Goal: Information Seeking & Learning: Learn about a topic

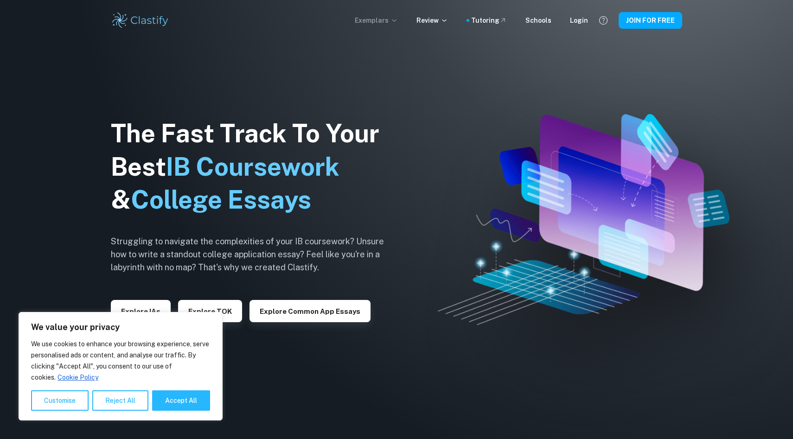
click at [398, 18] on icon at bounding box center [393, 20] width 7 height 7
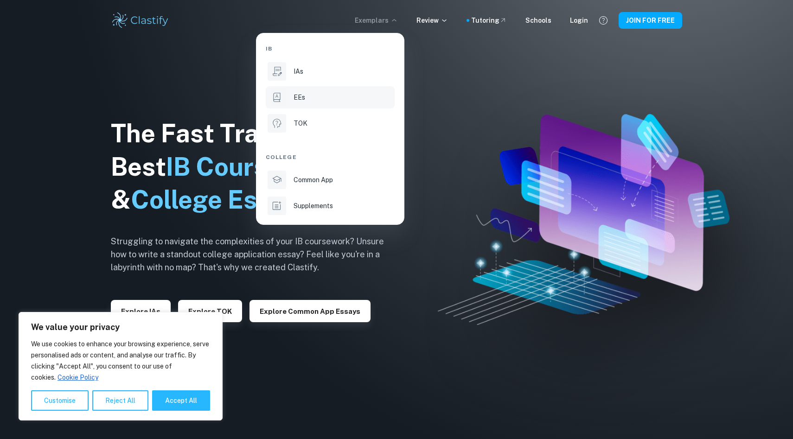
click at [309, 98] on div "EEs" at bounding box center [343, 97] width 99 height 10
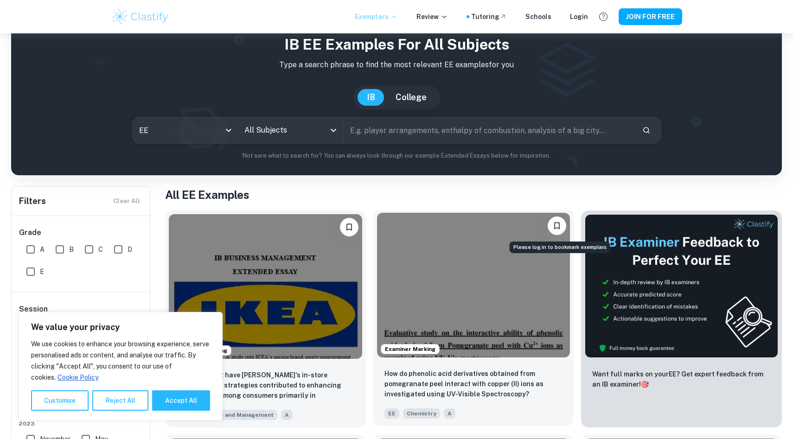
scroll to position [56, 0]
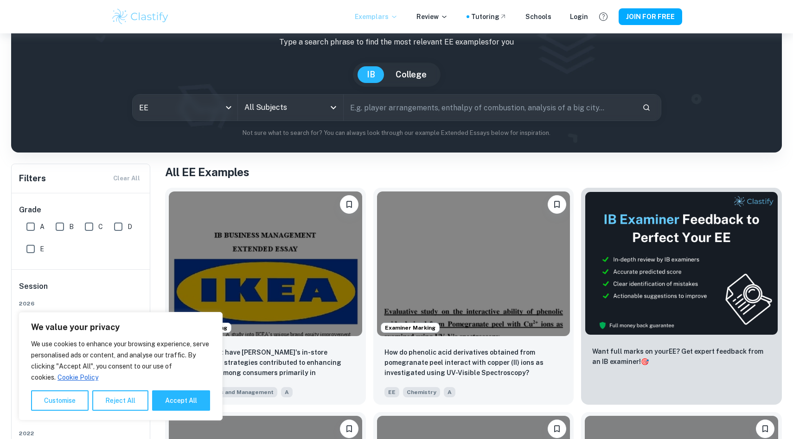
click at [313, 103] on input "All Subjects" at bounding box center [283, 108] width 83 height 18
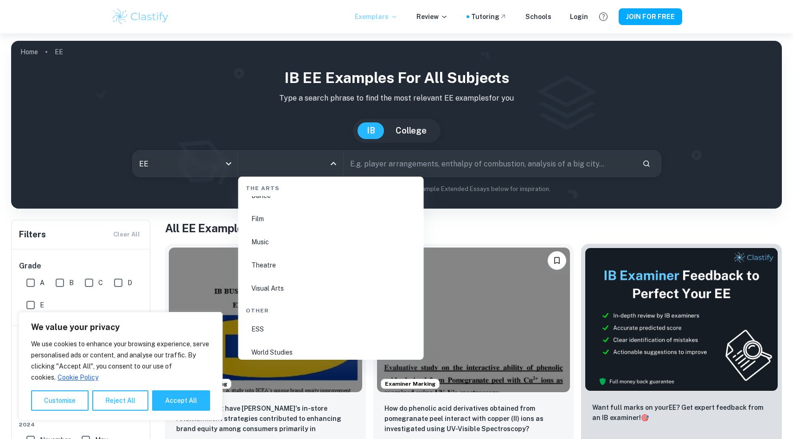
scroll to position [1574, 0]
click at [323, 279] on li "Theatre" at bounding box center [331, 278] width 178 height 21
type input "Theatre"
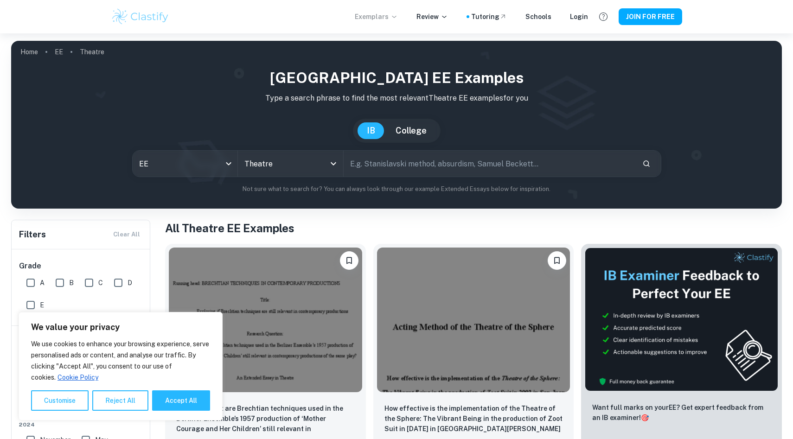
click at [421, 166] on input "text" at bounding box center [489, 164] width 291 height 26
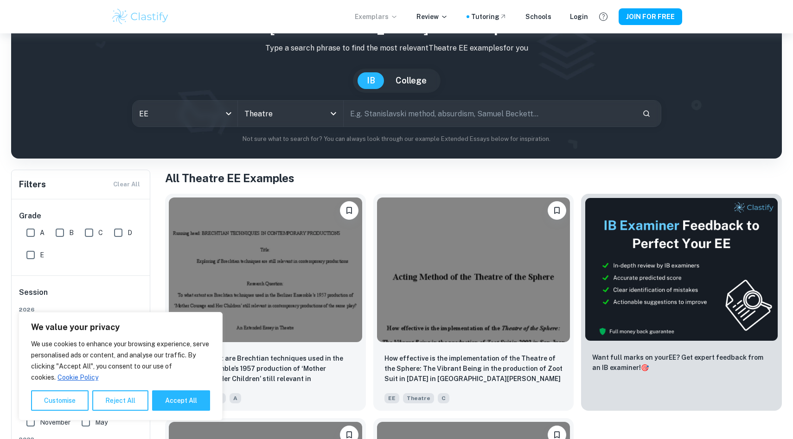
scroll to position [43, 0]
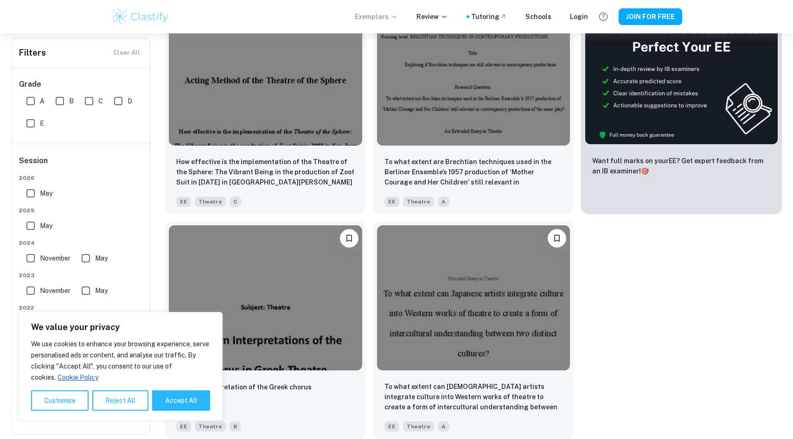
scroll to position [247, 0]
click at [106, 393] on button "Reject All" at bounding box center [120, 400] width 56 height 20
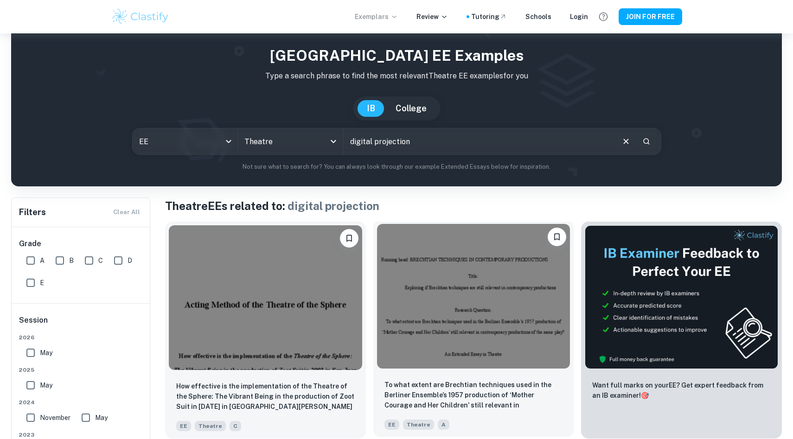
scroll to position [20, 0]
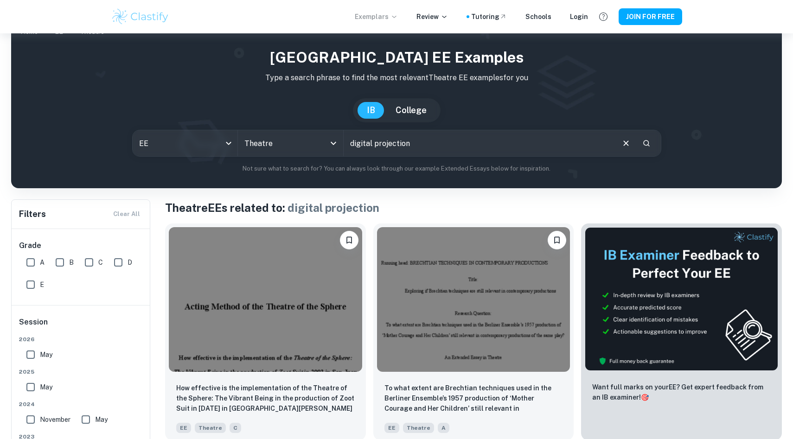
drag, startPoint x: 481, startPoint y: 145, endPoint x: 349, endPoint y: 141, distance: 131.7
click at [349, 141] on input "digital projection" at bounding box center [478, 143] width 269 height 26
drag, startPoint x: 396, startPoint y: 136, endPoint x: 316, endPoint y: 136, distance: 79.8
click at [316, 136] on div "EE ee All Subjects Theatre All Subjects stani ​" at bounding box center [396, 143] width 529 height 27
drag, startPoint x: 394, startPoint y: 139, endPoint x: 348, endPoint y: 139, distance: 45.4
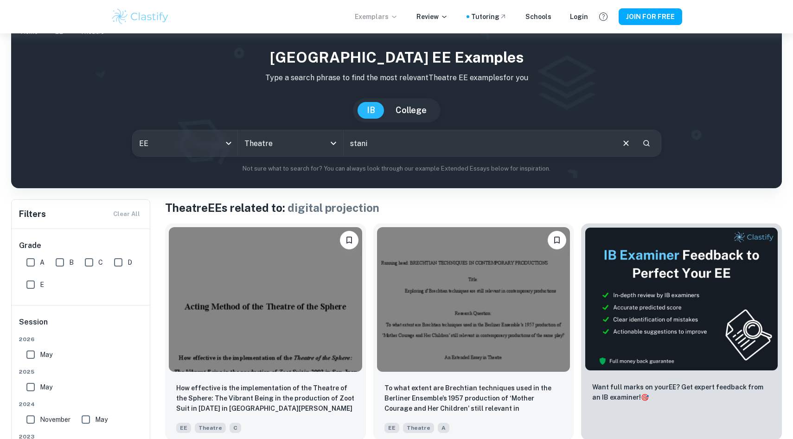
click at [348, 139] on input "stani" at bounding box center [478, 143] width 269 height 26
paste input "Stanislavski system"
type input "Stanislavski system"
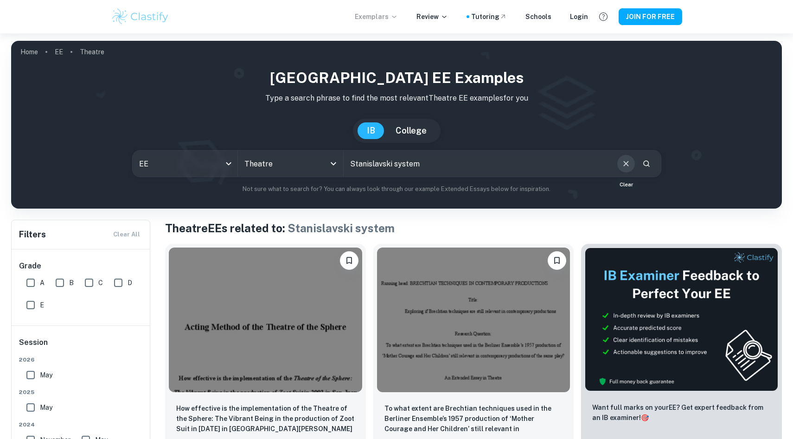
click at [628, 164] on icon "Clear" at bounding box center [626, 164] width 10 height 10
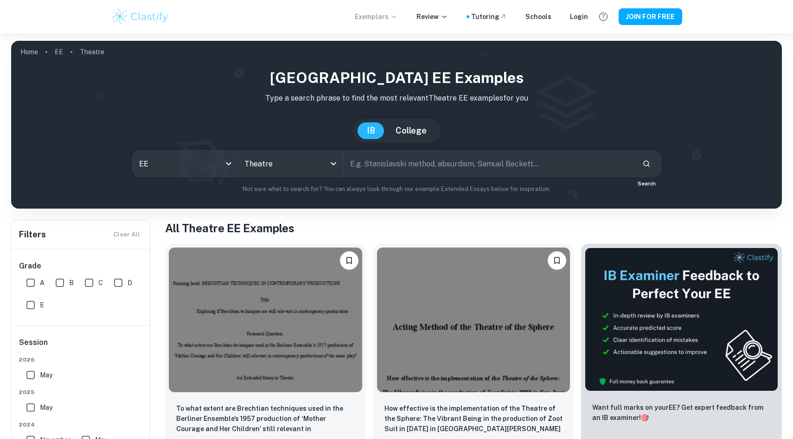
click at [647, 169] on button "Search" at bounding box center [646, 164] width 16 height 16
click at [646, 162] on icon "Search" at bounding box center [646, 164] width 8 height 8
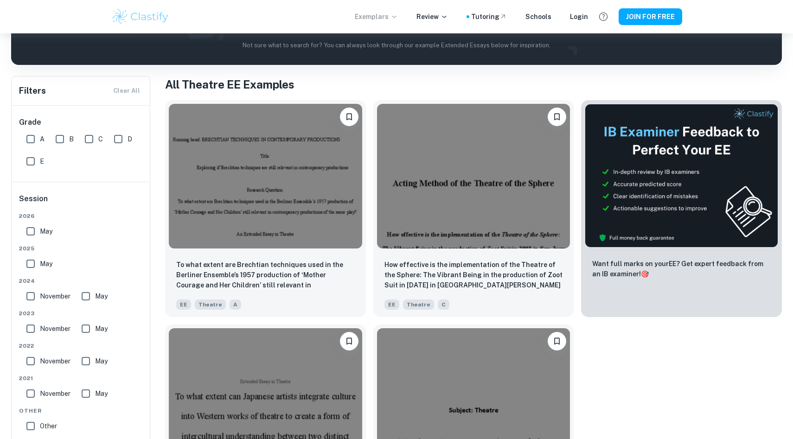
scroll to position [140, 0]
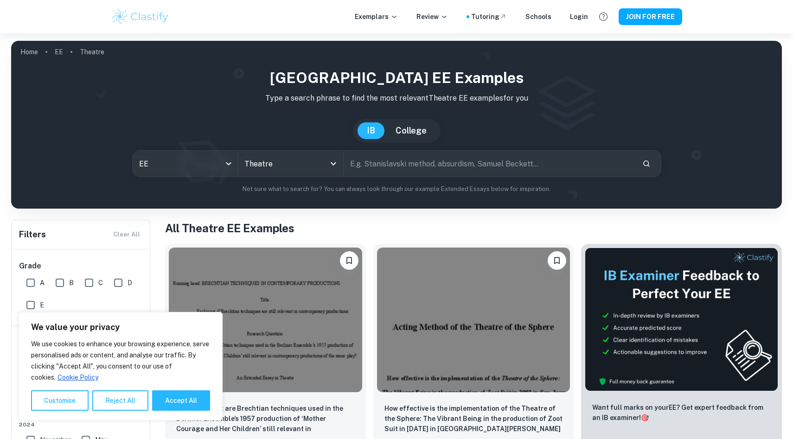
scroll to position [43, 0]
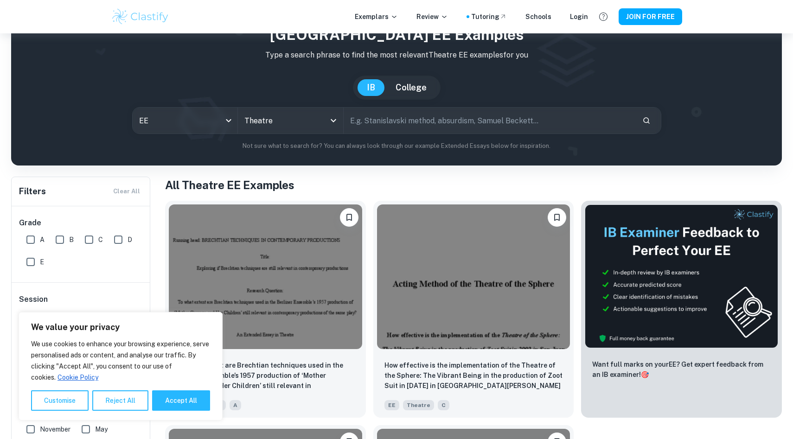
click at [405, 121] on input "text" at bounding box center [489, 121] width 291 height 26
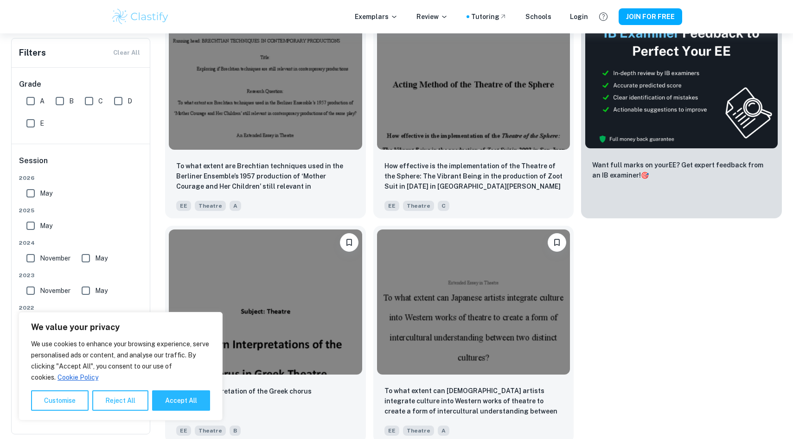
scroll to position [247, 0]
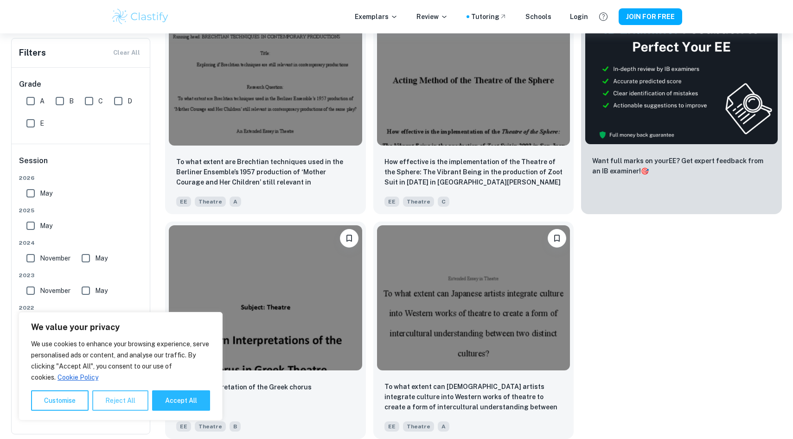
click at [117, 407] on button "Reject All" at bounding box center [120, 400] width 56 height 20
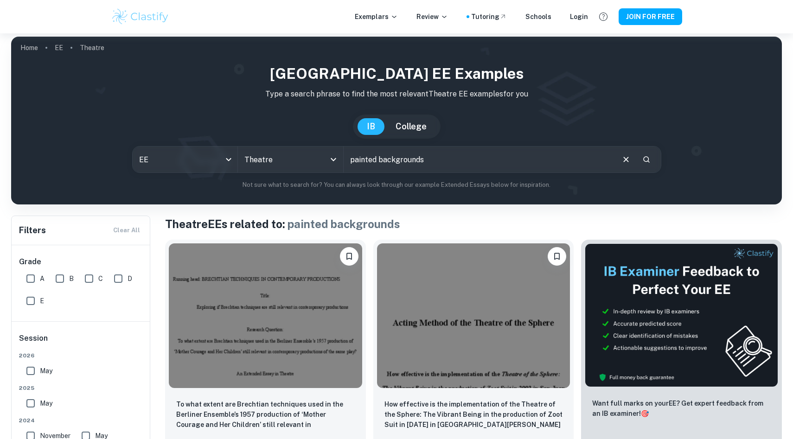
scroll to position [0, 0]
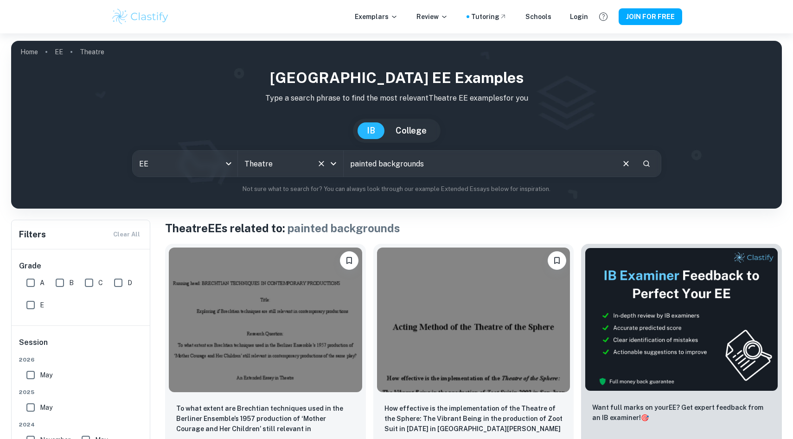
drag, startPoint x: 455, startPoint y: 159, endPoint x: 338, endPoint y: 158, distance: 117.8
click at [338, 158] on div "EE ee All Subjects Theatre All Subjects painted backgrounds ​" at bounding box center [396, 163] width 529 height 27
type input "brechtian techniques"
click at [37, 280] on input "A" at bounding box center [30, 283] width 19 height 19
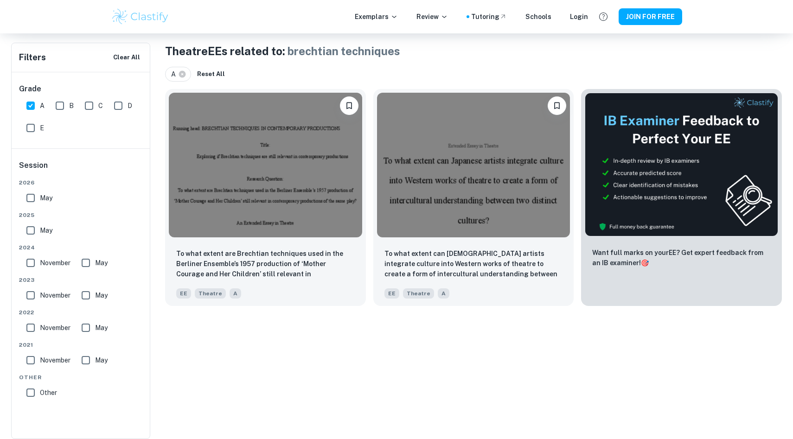
scroll to position [177, 0]
click at [30, 103] on input "A" at bounding box center [30, 106] width 19 height 19
checkbox input "false"
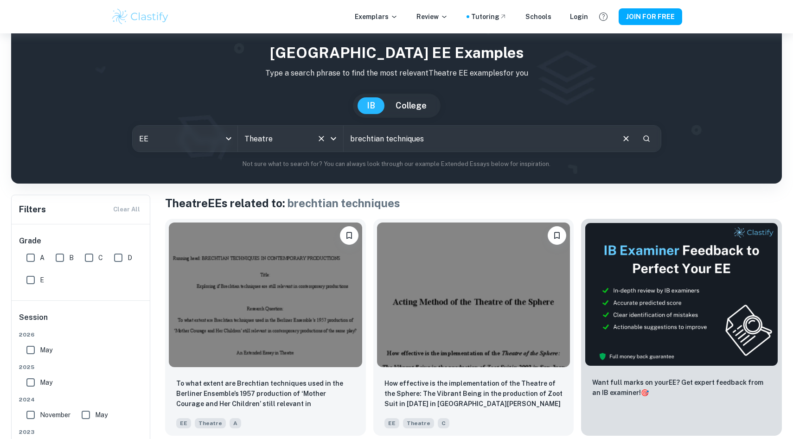
scroll to position [0, 0]
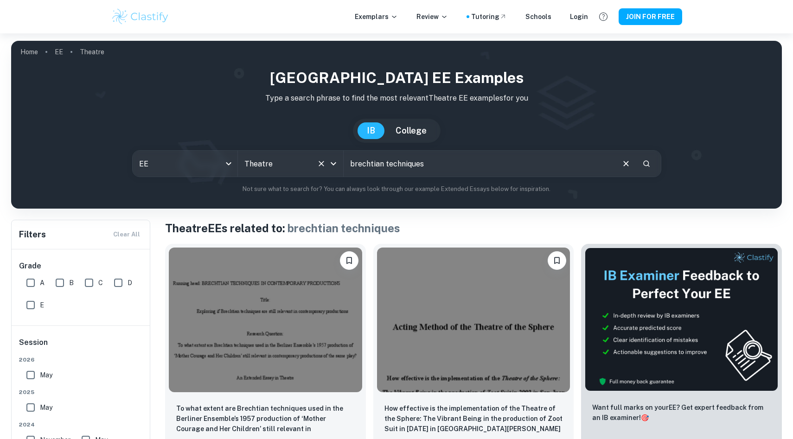
click at [408, 131] on button "College" at bounding box center [411, 130] width 50 height 17
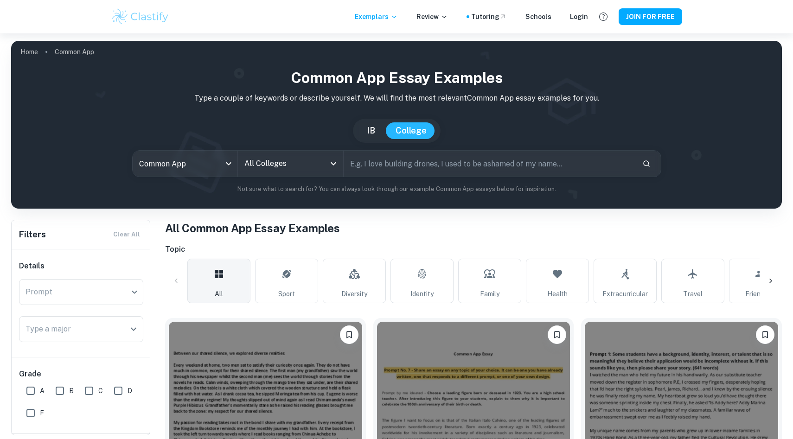
click at [314, 162] on input "All Colleges" at bounding box center [283, 164] width 83 height 18
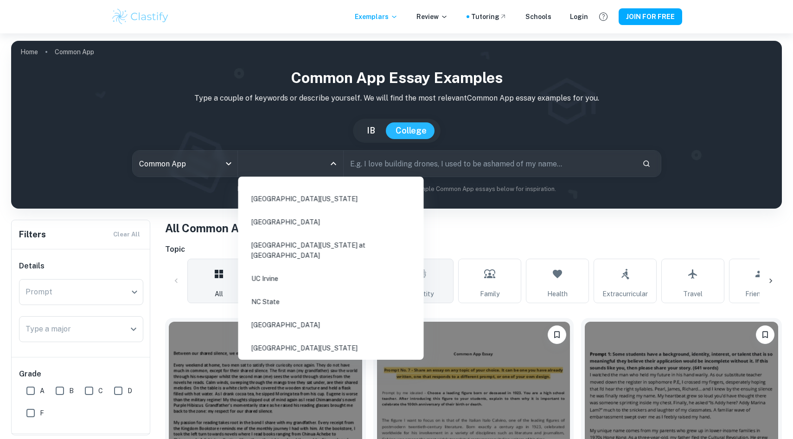
scroll to position [1237, 0]
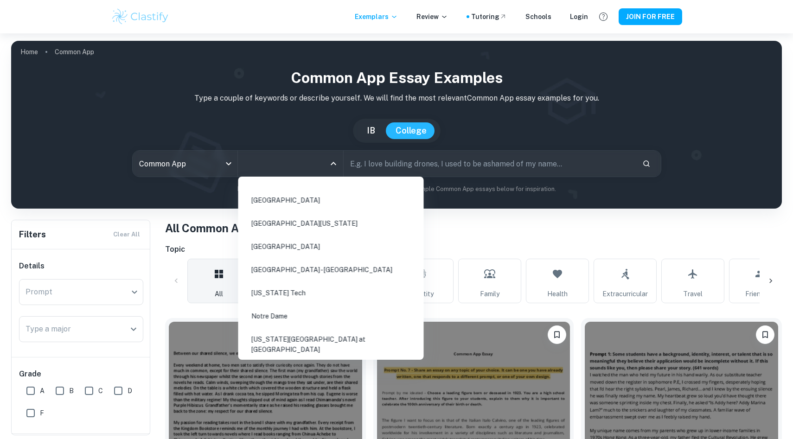
click at [510, 235] on h1 "All Common App Essay Examples" at bounding box center [473, 228] width 617 height 17
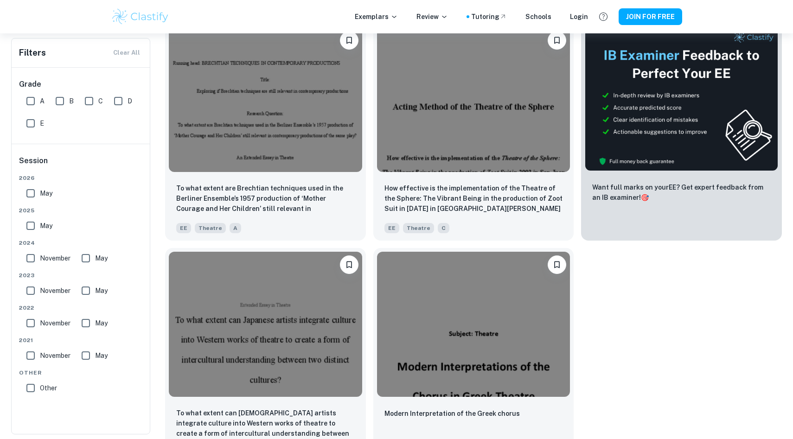
scroll to position [246, 0]
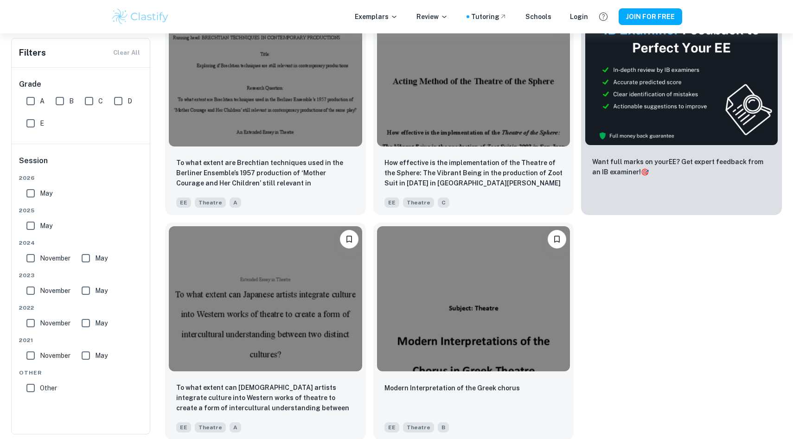
click at [32, 389] on input "Other" at bounding box center [30, 388] width 19 height 19
checkbox input "true"
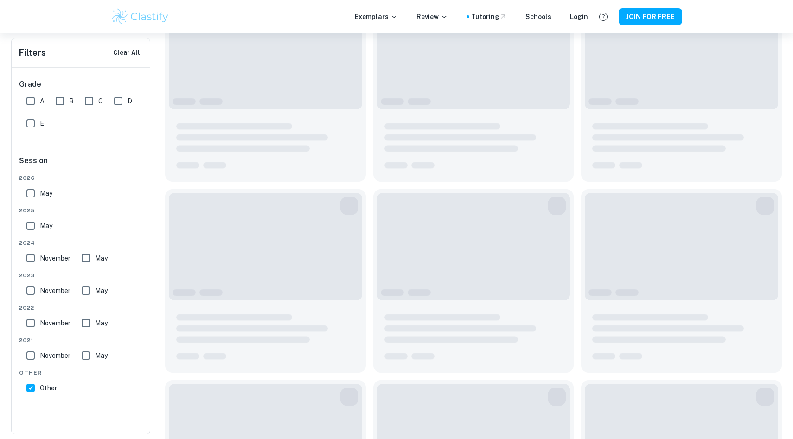
scroll to position [177, 0]
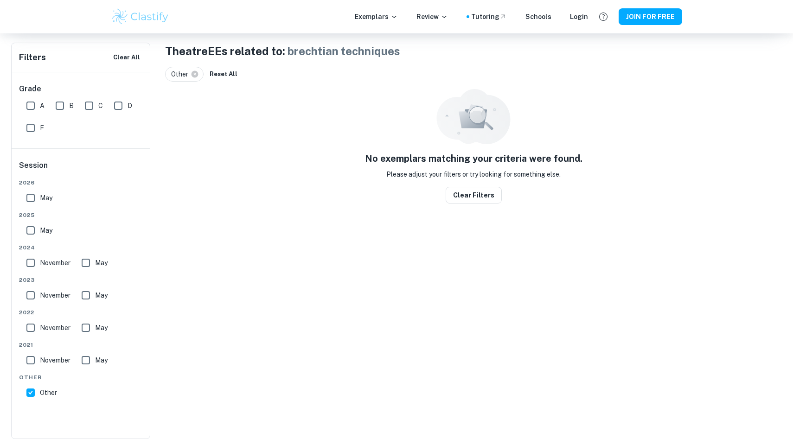
click at [35, 361] on input "November" at bounding box center [30, 360] width 19 height 19
checkbox input "true"
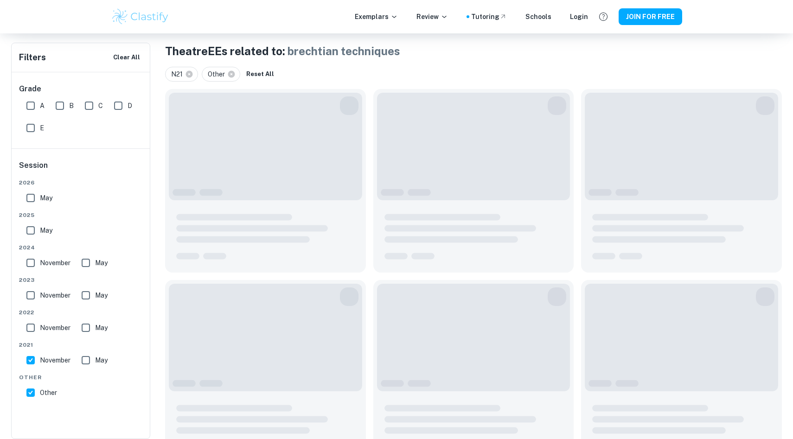
click at [102, 361] on span "May" at bounding box center [101, 360] width 13 height 10
click at [95, 361] on input "May" at bounding box center [86, 360] width 19 height 19
checkbox input "true"
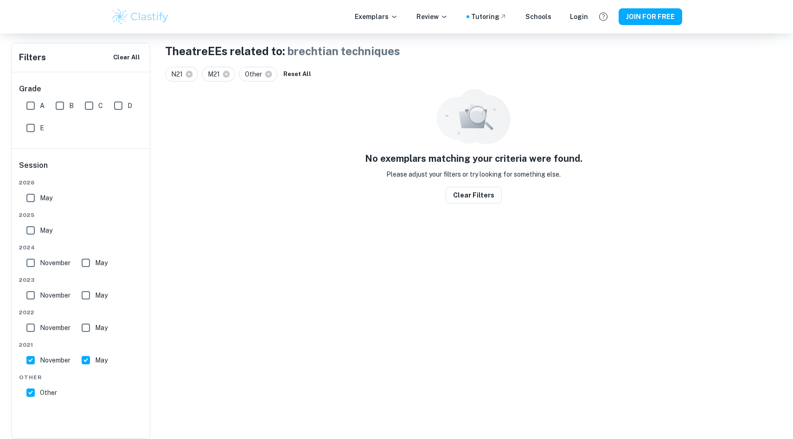
click at [98, 319] on label "May" at bounding box center [92, 328] width 31 height 19
click at [95, 319] on input "May" at bounding box center [86, 328] width 19 height 19
checkbox input "true"
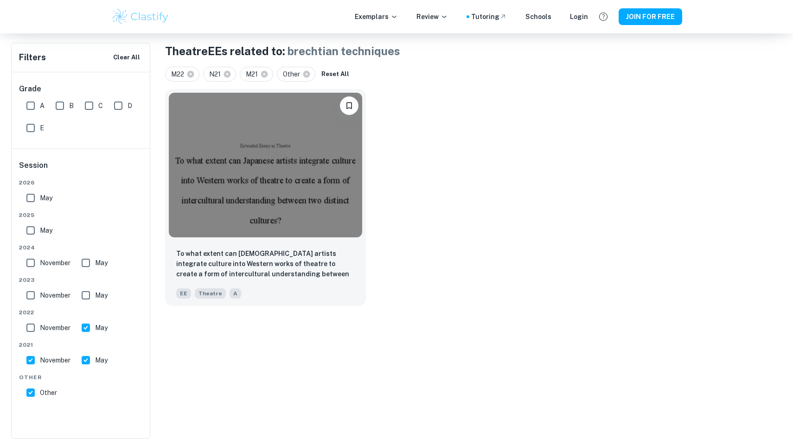
click at [40, 324] on span "November" at bounding box center [55, 328] width 31 height 10
click at [40, 324] on input "November" at bounding box center [30, 328] width 19 height 19
checkbox input "true"
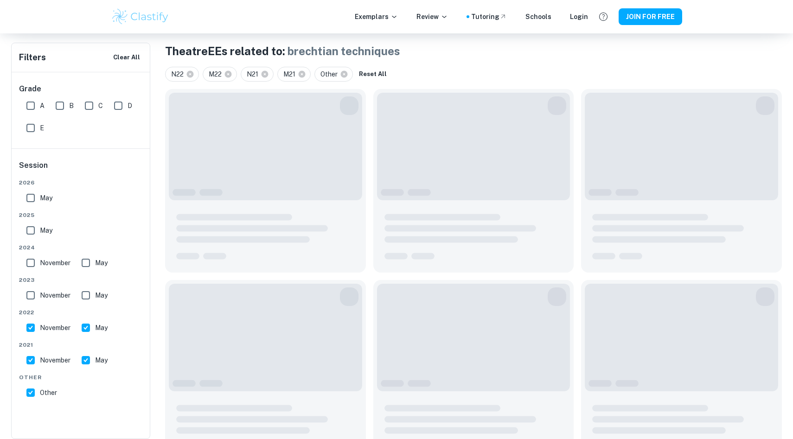
click at [40, 280] on span "2023" at bounding box center [81, 280] width 124 height 8
click at [42, 295] on span "November" at bounding box center [55, 295] width 31 height 10
click at [40, 295] on input "November" at bounding box center [30, 295] width 19 height 19
checkbox input "true"
click at [79, 295] on input "May" at bounding box center [86, 295] width 19 height 19
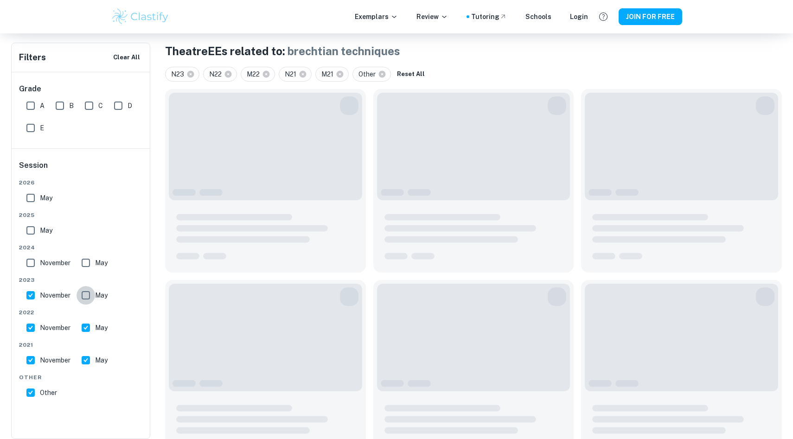
checkbox input "true"
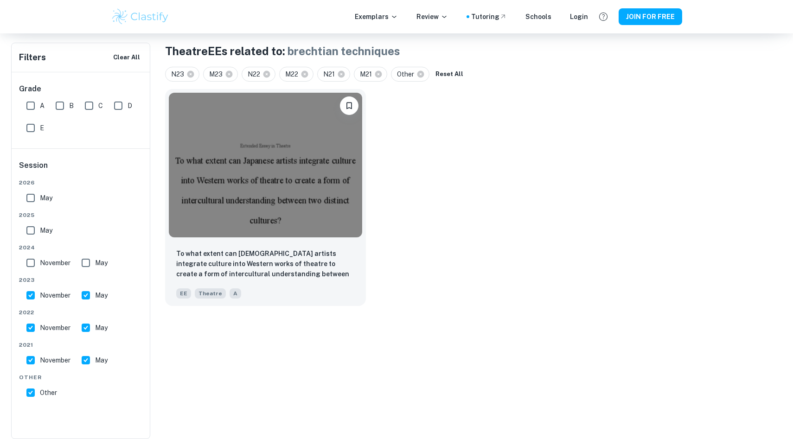
click at [89, 261] on input "May" at bounding box center [86, 263] width 19 height 19
checkbox input "true"
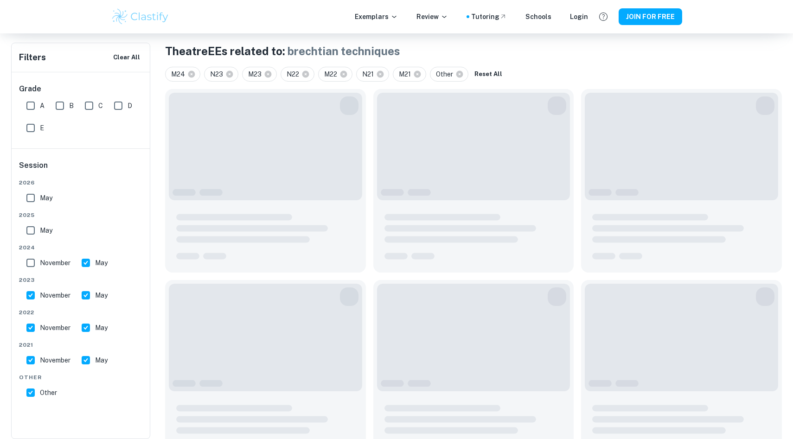
click at [37, 261] on input "November" at bounding box center [30, 263] width 19 height 19
checkbox input "true"
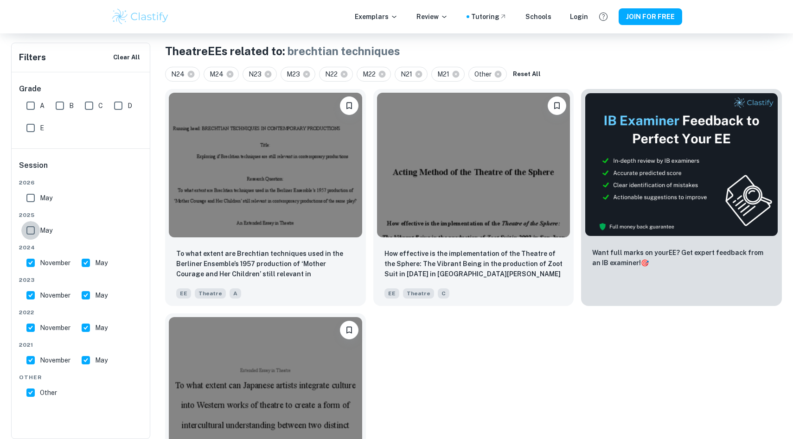
click at [34, 234] on input "May" at bounding box center [30, 230] width 19 height 19
checkbox input "true"
click at [35, 196] on input "May" at bounding box center [30, 198] width 19 height 19
checkbox input "true"
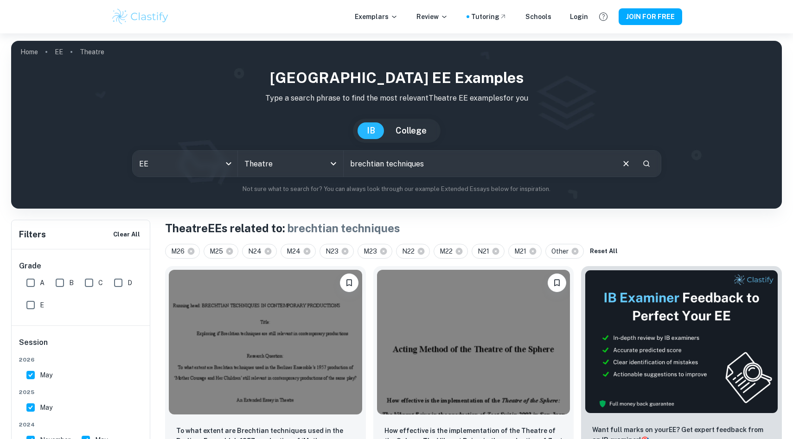
scroll to position [269, 0]
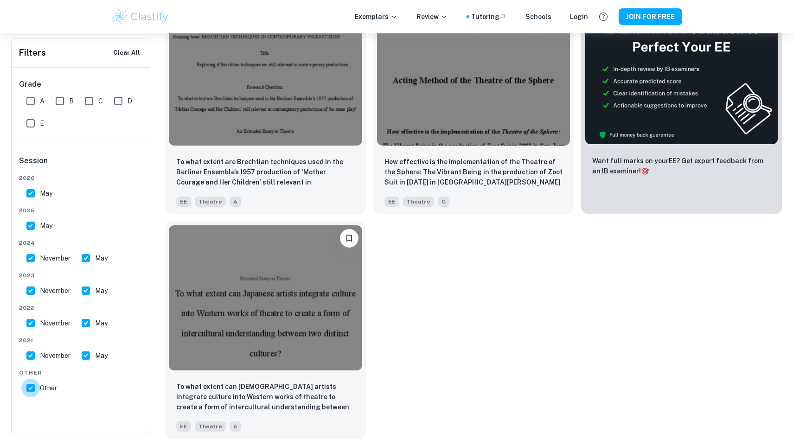
click at [39, 393] on input "Other" at bounding box center [30, 388] width 19 height 19
checkbox input "false"
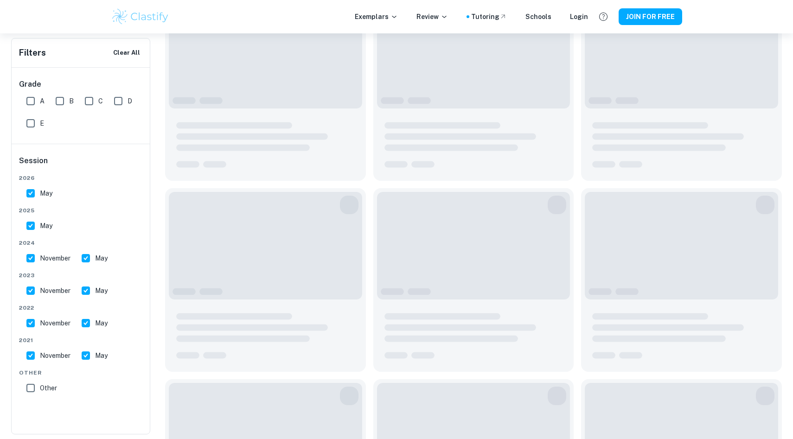
click at [34, 350] on input "November" at bounding box center [30, 355] width 19 height 19
checkbox input "false"
click at [88, 352] on input "May" at bounding box center [86, 355] width 19 height 19
checkbox input "false"
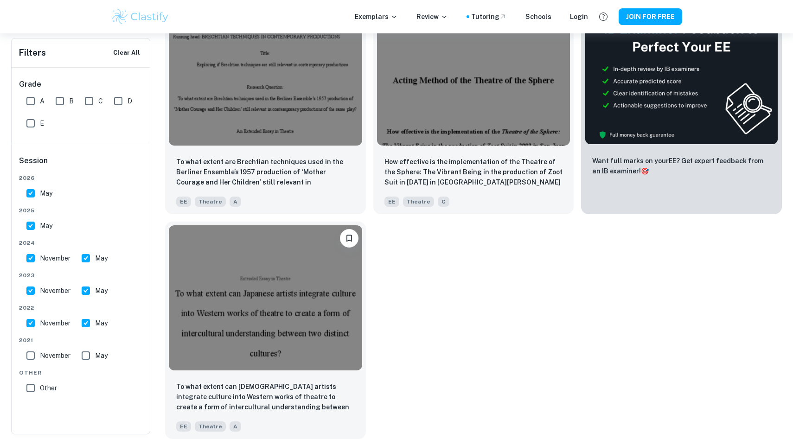
click at [92, 325] on input "May" at bounding box center [86, 323] width 19 height 19
checkbox input "false"
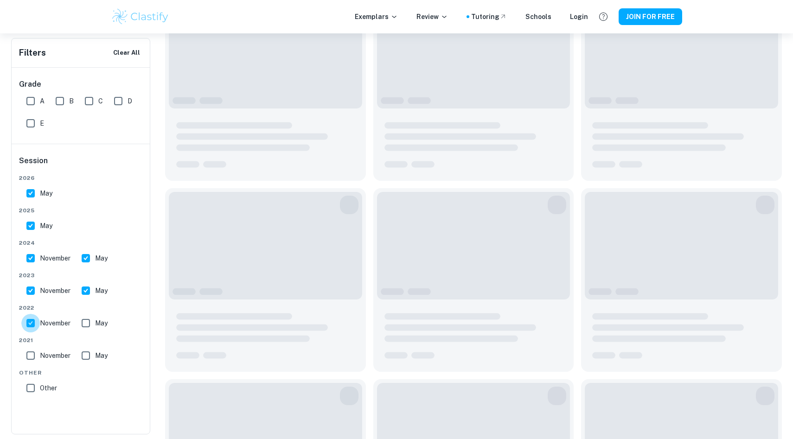
click at [31, 325] on input "November" at bounding box center [30, 323] width 19 height 19
checkbox input "false"
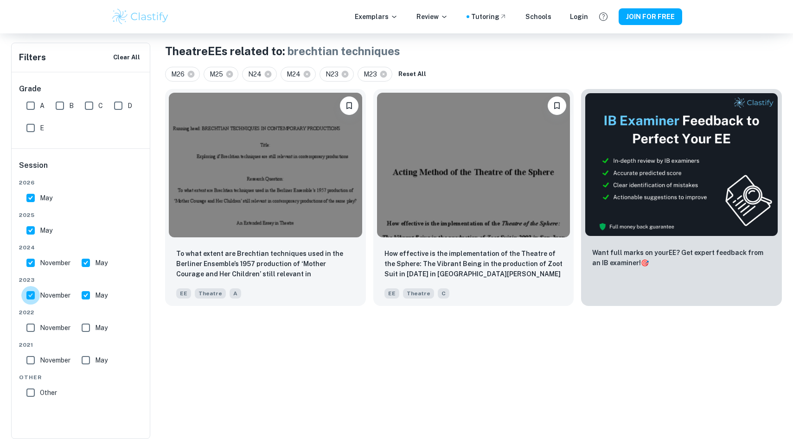
click at [31, 290] on input "November" at bounding box center [30, 295] width 19 height 19
checkbox input "false"
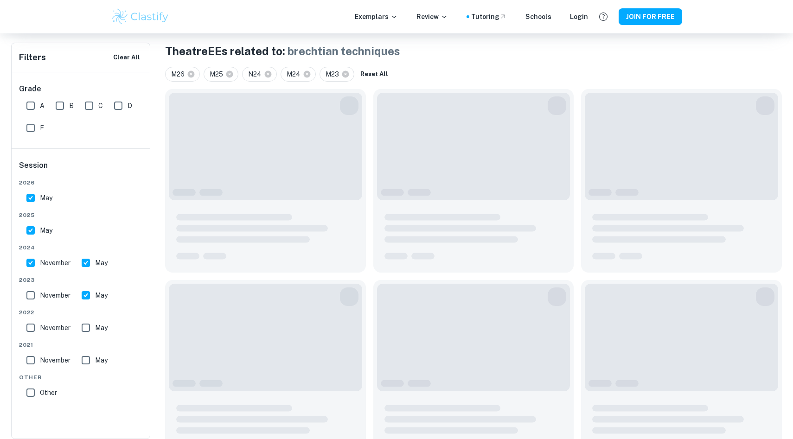
click at [94, 290] on input "May" at bounding box center [86, 295] width 19 height 19
checkbox input "false"
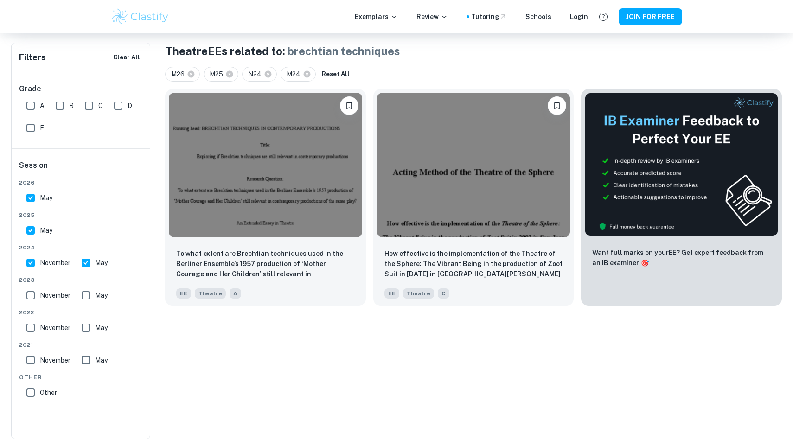
click at [94, 270] on input "May" at bounding box center [86, 263] width 19 height 19
checkbox input "false"
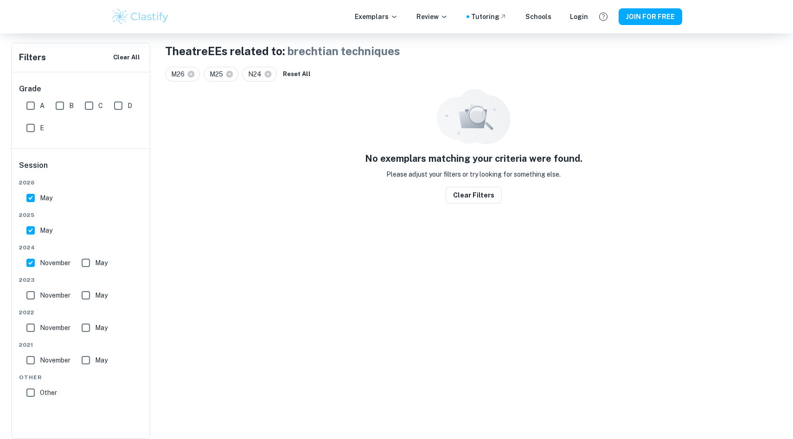
click at [52, 268] on label "November" at bounding box center [45, 263] width 49 height 19
click at [40, 268] on input "November" at bounding box center [30, 263] width 19 height 19
checkbox input "false"
click at [38, 236] on input "May" at bounding box center [30, 230] width 19 height 19
checkbox input "false"
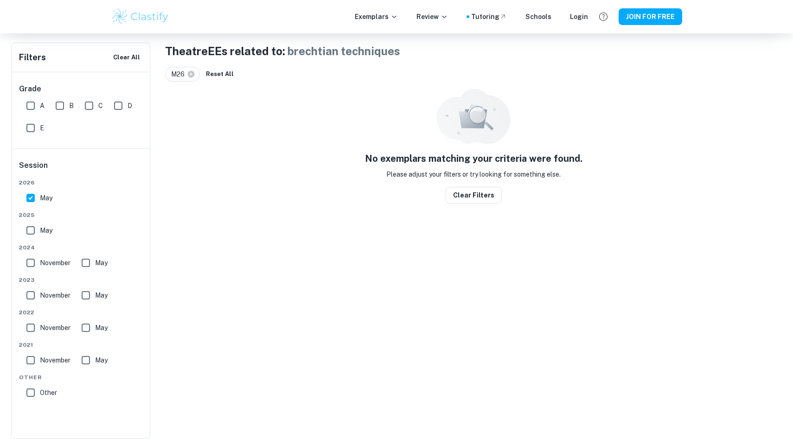
click at [38, 207] on div "2026 May 2025 May 2024 November May 2023 November May 2022 November May 2021 No…" at bounding box center [81, 292] width 124 height 227
click at [32, 186] on div "May" at bounding box center [41, 196] width 37 height 22
click at [34, 193] on input "May" at bounding box center [30, 198] width 19 height 19
checkbox input "false"
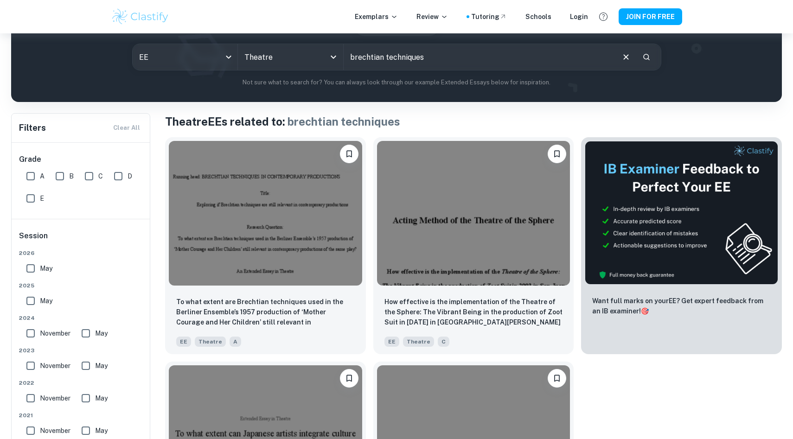
scroll to position [105, 0]
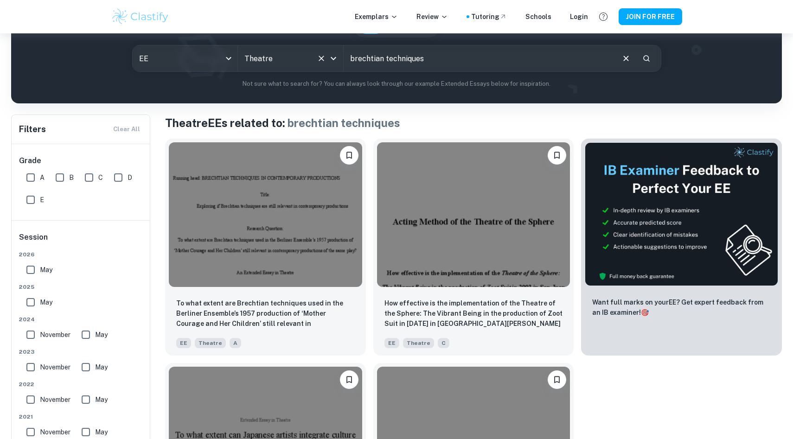
drag, startPoint x: 452, startPoint y: 53, endPoint x: 324, endPoint y: 53, distance: 128.0
click at [324, 53] on div "EE ee All Subjects Theatre All Subjects brechtian techniques ​" at bounding box center [396, 58] width 529 height 27
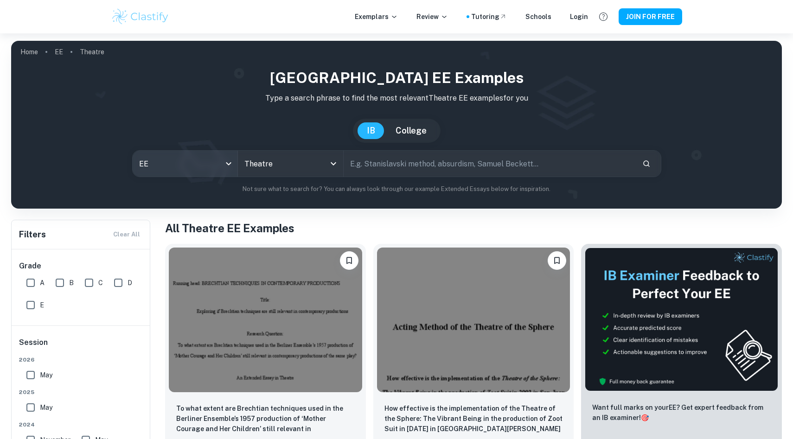
click at [188, 166] on body "We value your privacy We use cookies to enhance your browsing experience, serve…" at bounding box center [396, 252] width 793 height 439
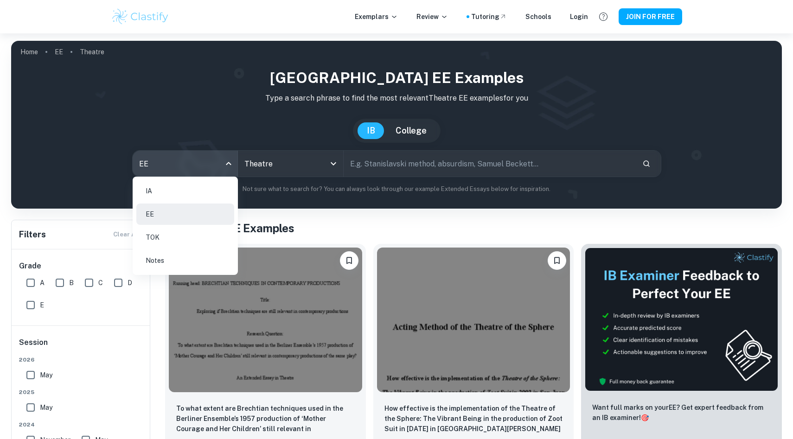
click at [210, 142] on div at bounding box center [396, 219] width 793 height 439
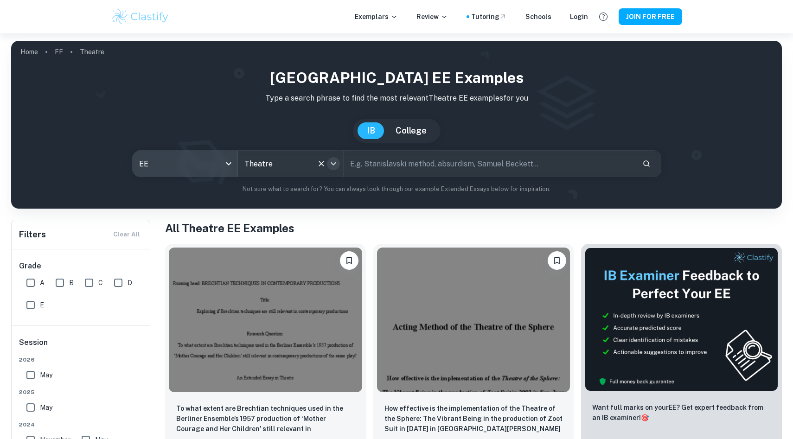
click at [331, 165] on icon "Open" at bounding box center [333, 163] width 11 height 11
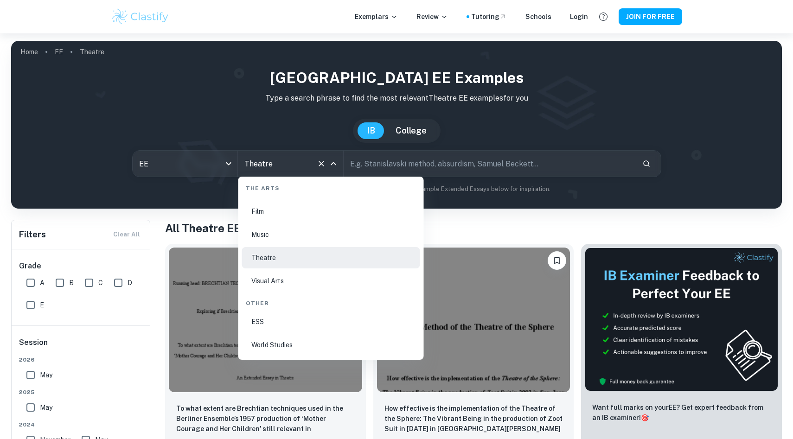
scroll to position [1592, 0]
click at [315, 282] on li "Visual Arts" at bounding box center [331, 282] width 178 height 21
type input "Visual Arts"
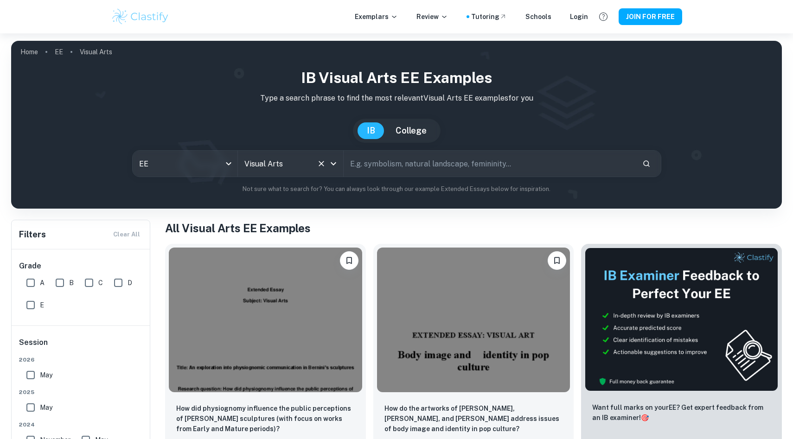
click at [323, 163] on icon "Clear" at bounding box center [321, 163] width 9 height 9
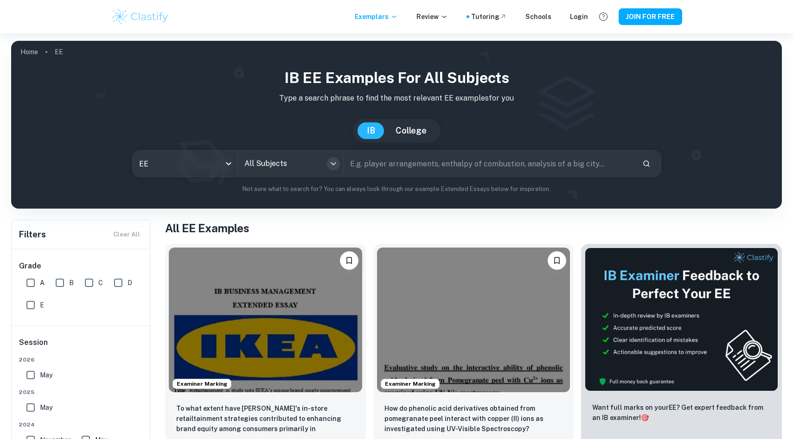
click at [336, 163] on icon "Open" at bounding box center [333, 163] width 11 height 11
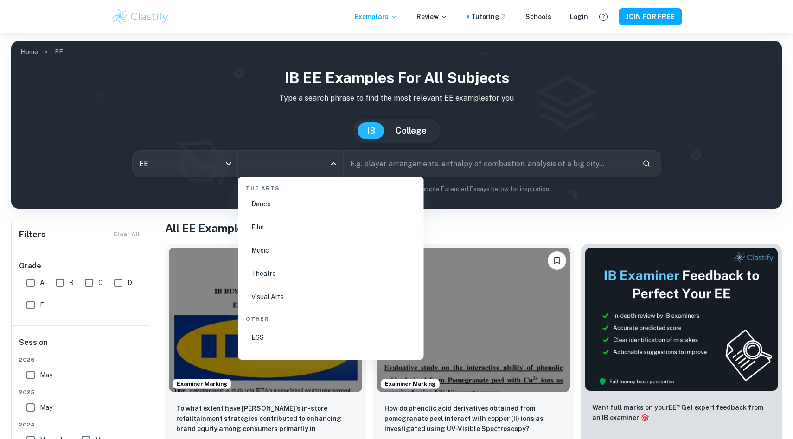
scroll to position [1566, 0]
click at [351, 304] on li "Visual Arts" at bounding box center [331, 309] width 178 height 21
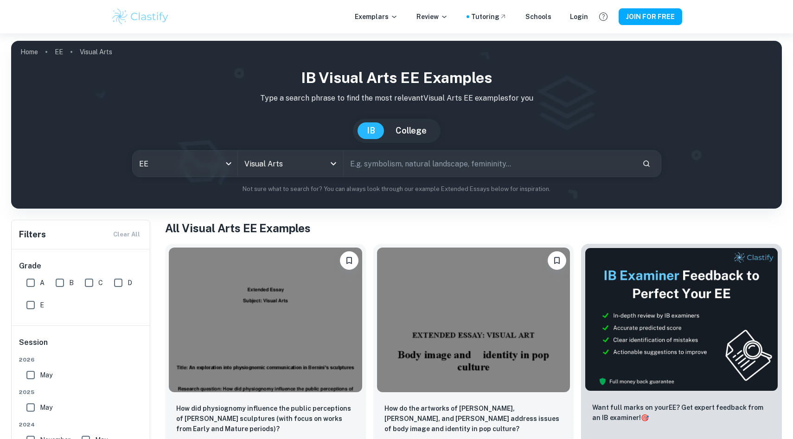
click at [410, 165] on input "text" at bounding box center [489, 164] width 291 height 26
paste input "Stanislavski system"
type input "Stanislavski system"
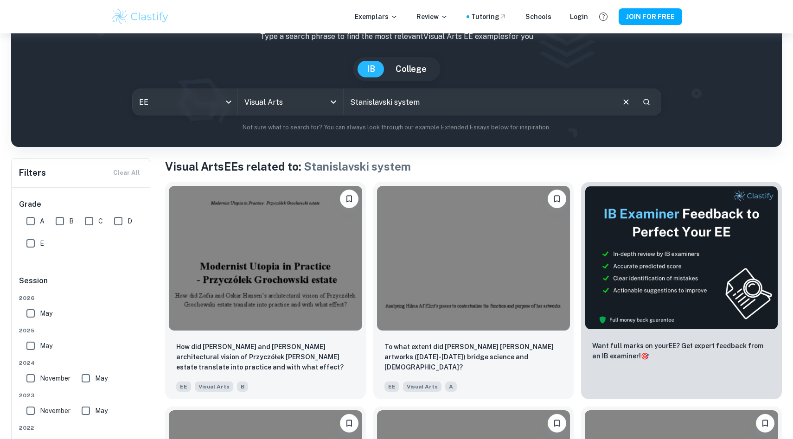
scroll to position [60, 0]
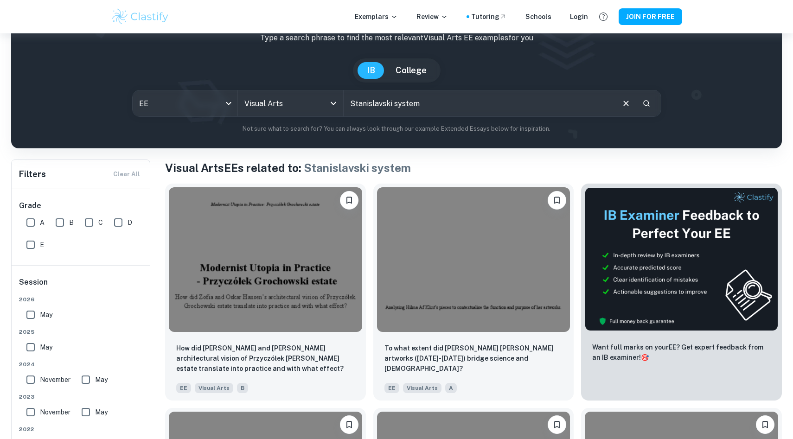
click at [34, 223] on input "A" at bounding box center [30, 222] width 19 height 19
checkbox input "true"
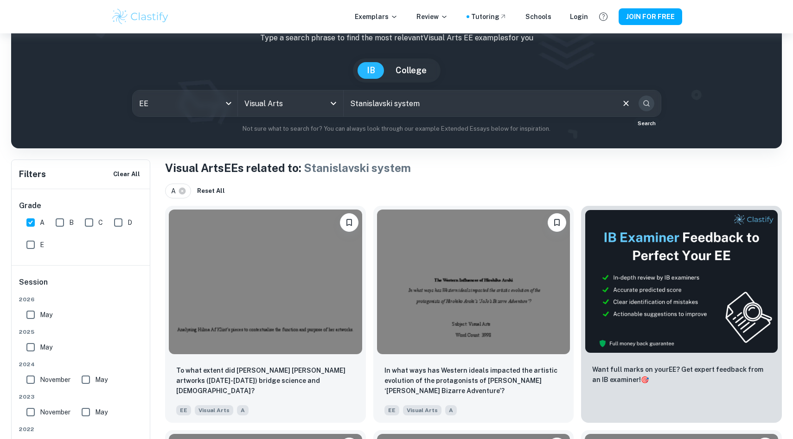
click at [645, 98] on button "Search" at bounding box center [646, 104] width 16 height 16
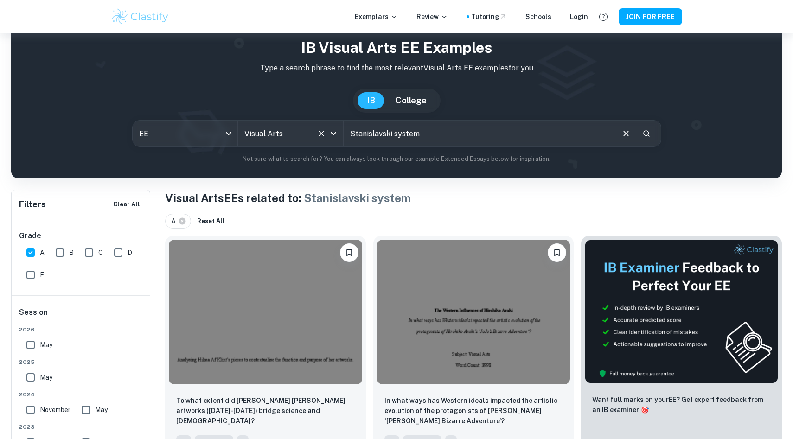
scroll to position [29, 0]
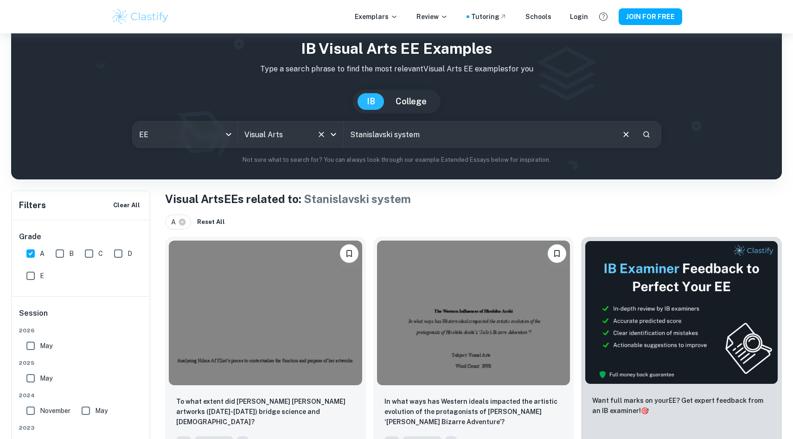
click at [318, 125] on div "Visual Arts All Subjects" at bounding box center [290, 134] width 105 height 26
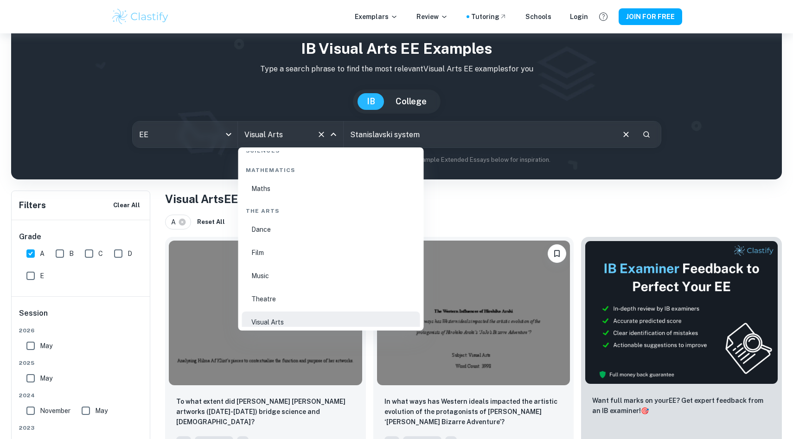
scroll to position [1617, 0]
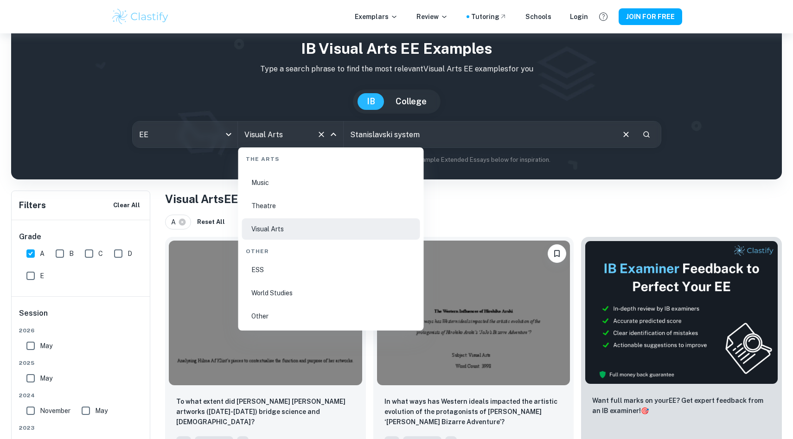
click at [295, 318] on li "Other" at bounding box center [331, 316] width 178 height 21
type input "Other"
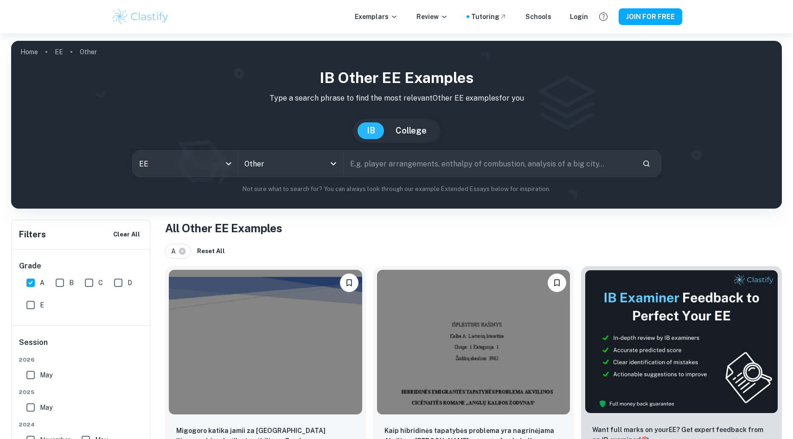
click at [565, 170] on input "text" at bounding box center [489, 164] width 291 height 26
paste input "Stanislavski system"
type input "Stanislavski system"
